Goal: Check status

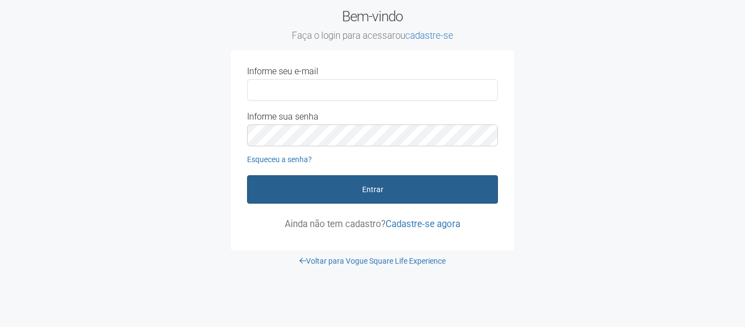
type input "**********"
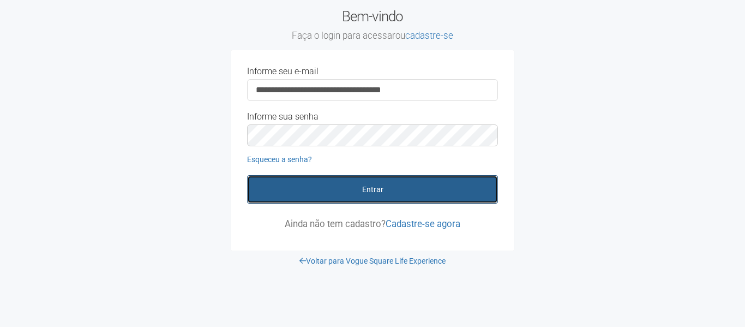
drag, startPoint x: 360, startPoint y: 194, endPoint x: 342, endPoint y: 208, distance: 22.2
click at [359, 197] on button "Entrar" at bounding box center [372, 189] width 251 height 28
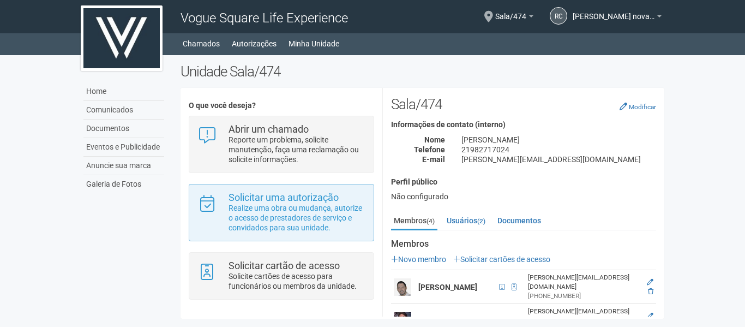
click at [292, 238] on div "Solicitar uma autorização Realize uma obra ou mudança, autorize o acesso de pre…" at bounding box center [281, 212] width 185 height 57
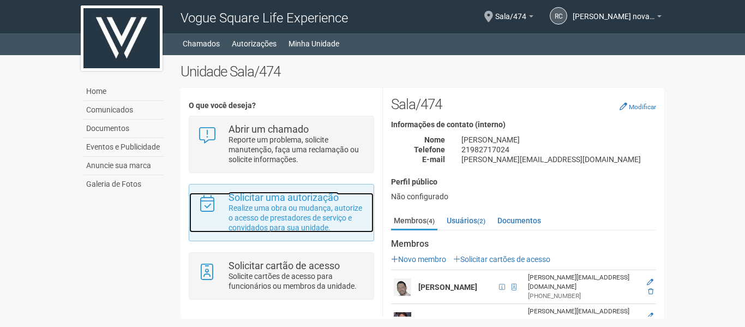
click at [303, 209] on p "Realize uma obra ou mudança, autorize o acesso de prestadores de serviço e conv…" at bounding box center [297, 217] width 137 height 29
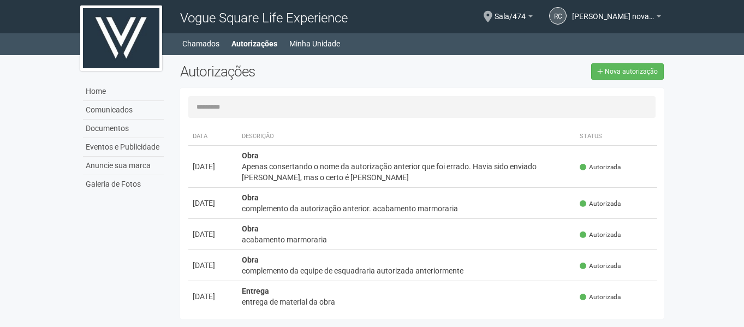
scroll to position [109, 0]
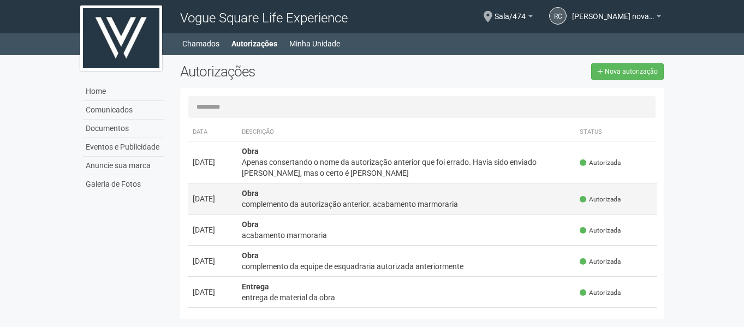
click at [451, 208] on div "complemento da autorização anterior. acabamento marmoraria" at bounding box center [407, 204] width 330 height 11
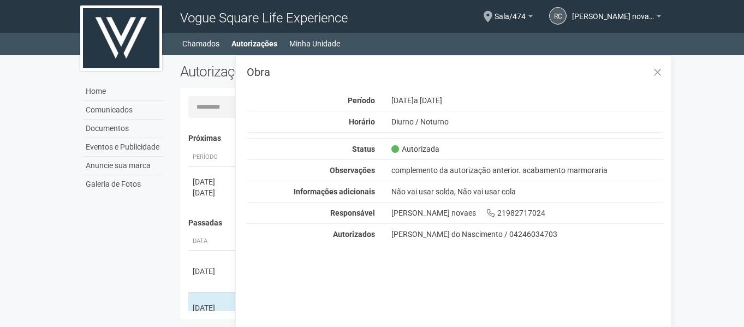
click at [49, 260] on body "Aguarde... Vogue Square Life Experience rc [PERSON_NAME] [PERSON_NAME] novaes […" at bounding box center [372, 163] width 744 height 327
click at [658, 74] on icon at bounding box center [657, 72] width 8 height 11
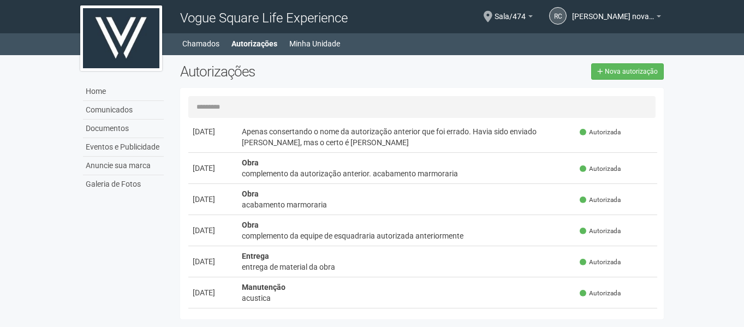
scroll to position [164, 0]
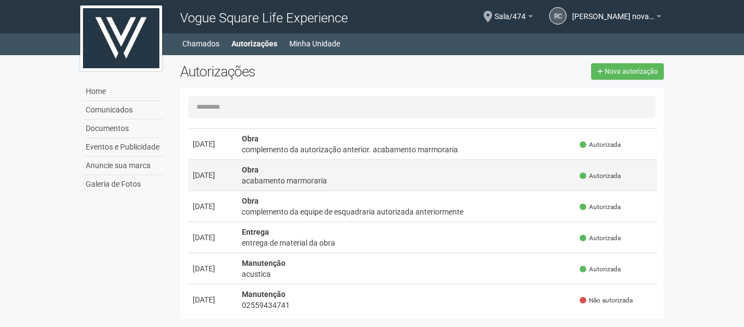
click at [338, 177] on div "acabamento marmoraria" at bounding box center [407, 180] width 330 height 11
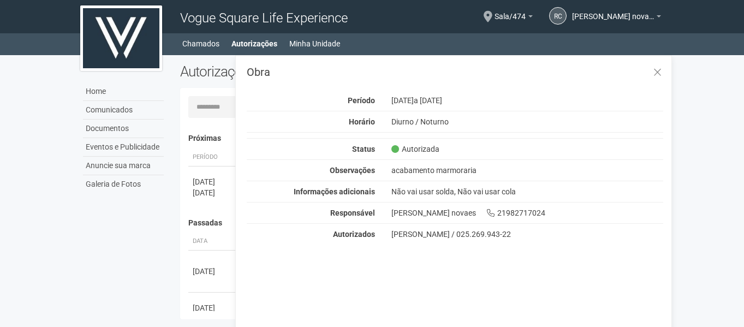
scroll to position [17, 0]
